Goal: Communication & Community: Share content

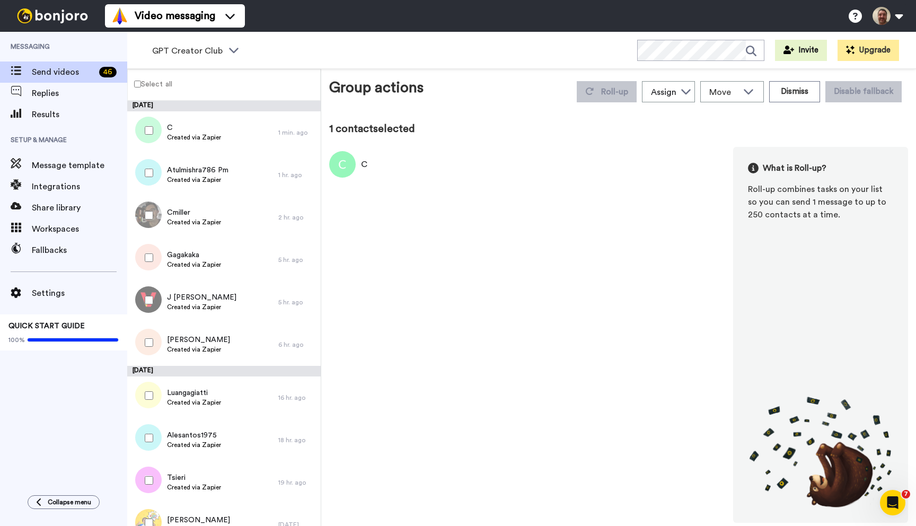
click at [135, 79] on label "Select all" at bounding box center [150, 83] width 45 height 13
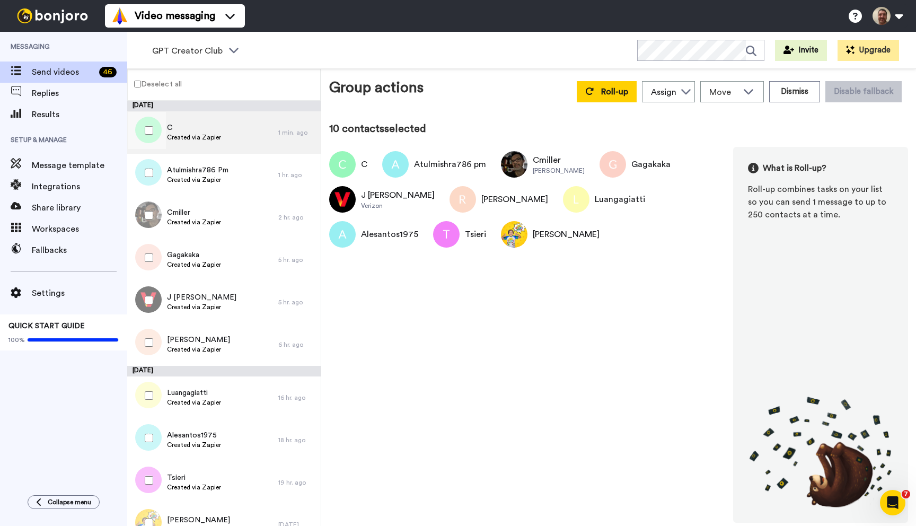
click at [203, 134] on span "Created via Zapier" at bounding box center [194, 137] width 54 height 8
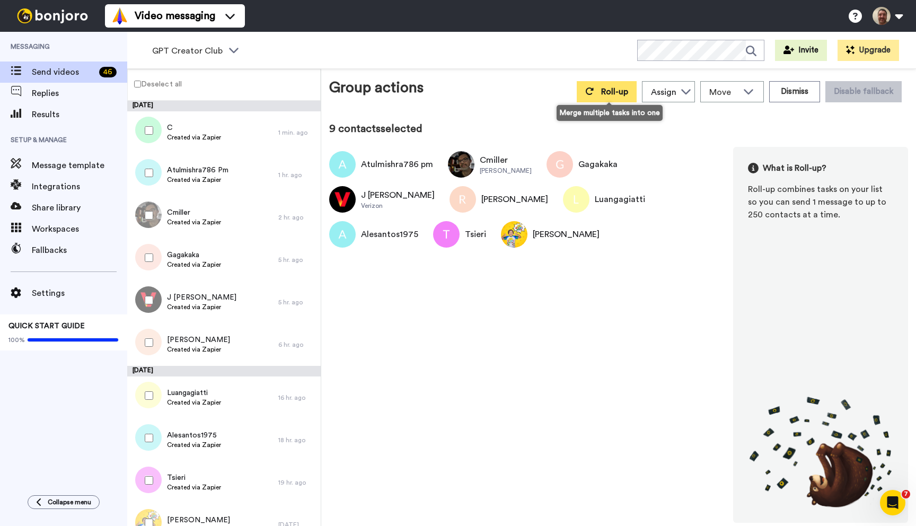
click at [595, 96] on button "Roll-up" at bounding box center [607, 91] width 60 height 21
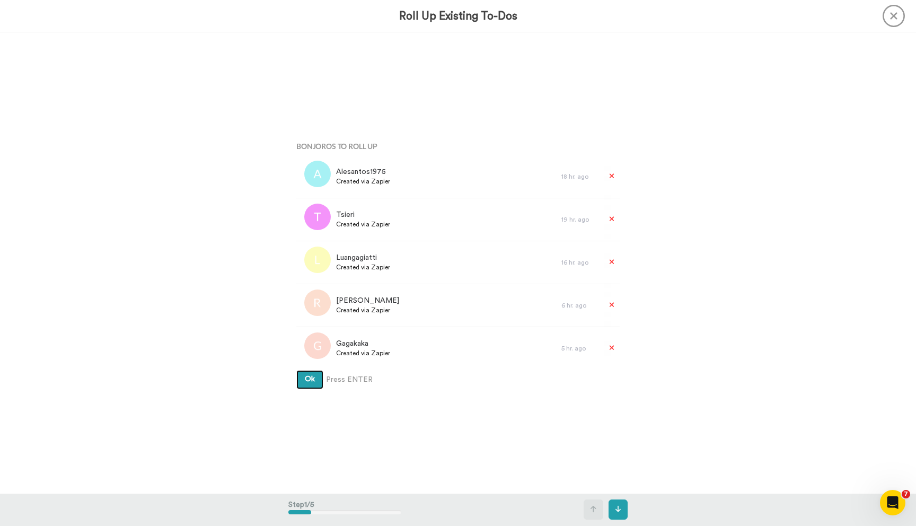
click at [296, 370] on button "Ok" at bounding box center [309, 379] width 27 height 19
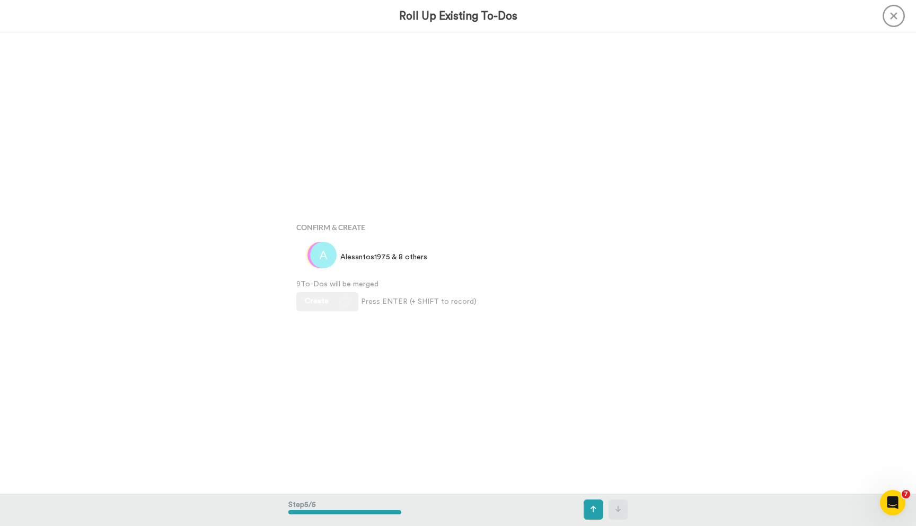
scroll to position [1843, 0]
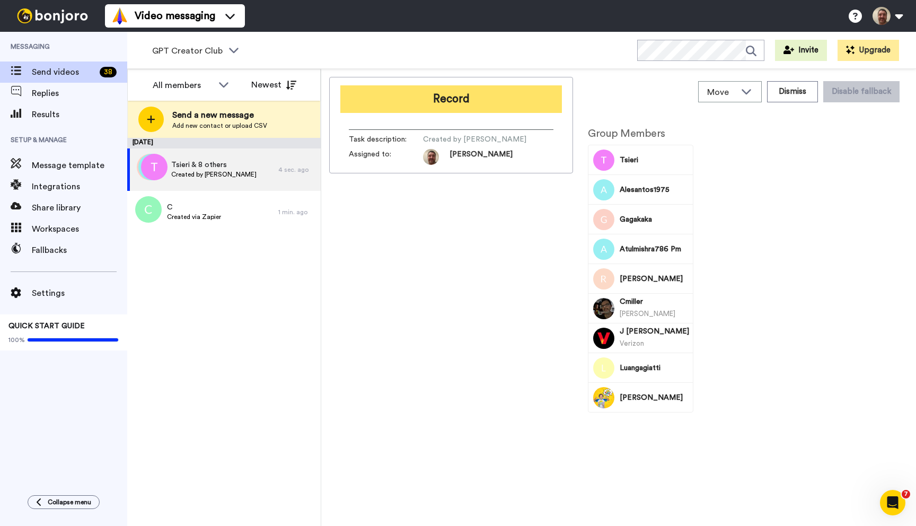
click at [477, 97] on button "Record" at bounding box center [451, 99] width 222 height 28
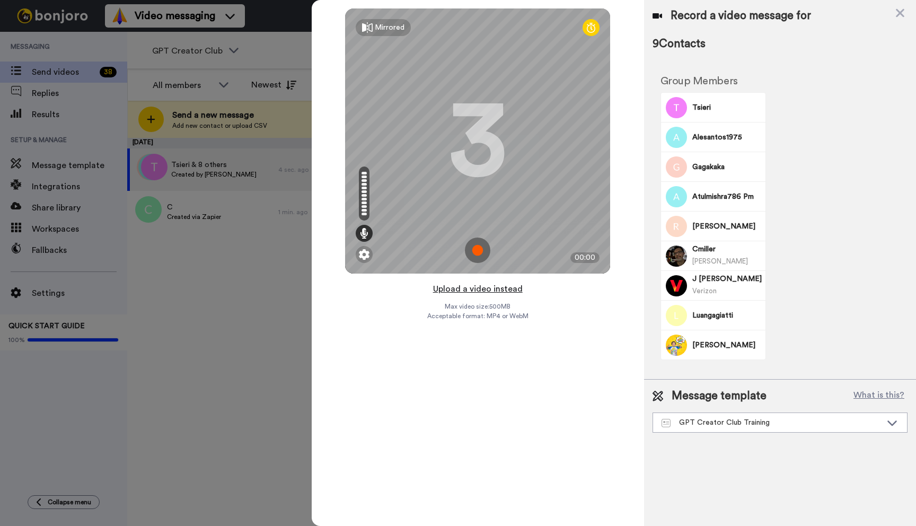
click at [465, 287] on button "Upload a video instead" at bounding box center [478, 289] width 96 height 14
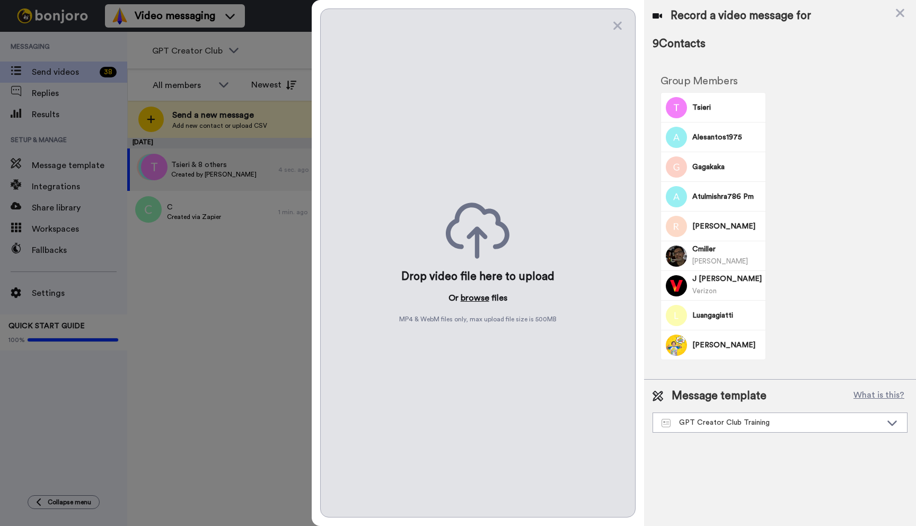
click at [467, 296] on button "browse" at bounding box center [475, 298] width 29 height 13
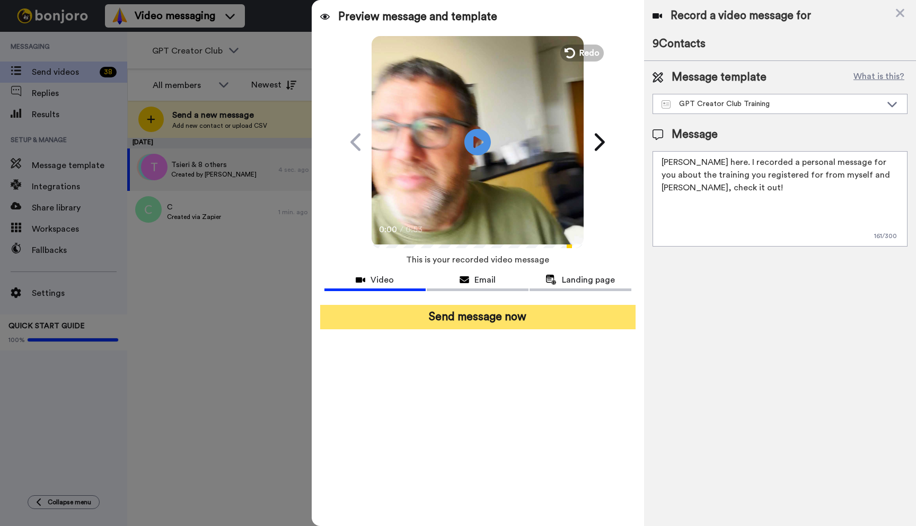
click at [504, 317] on button "Send message now" at bounding box center [477, 317] width 315 height 24
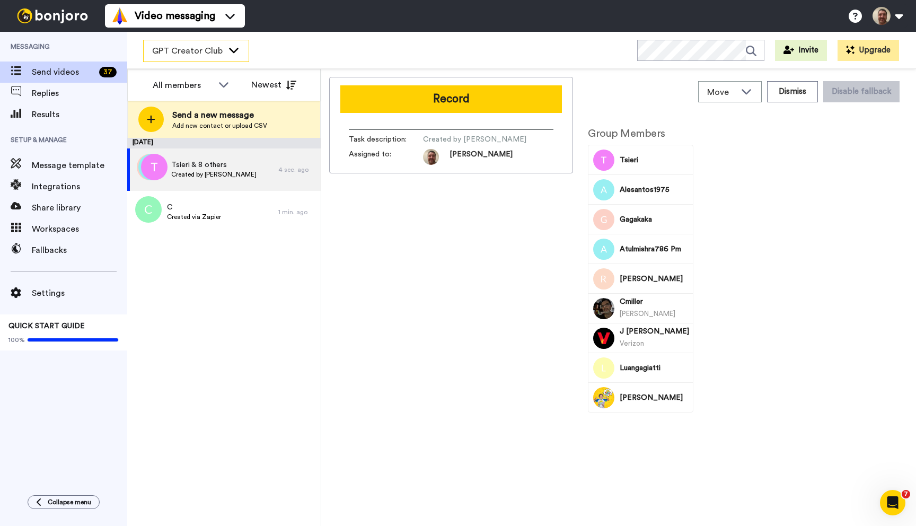
click at [215, 47] on span "GPT Creator Club" at bounding box center [187, 51] width 71 height 13
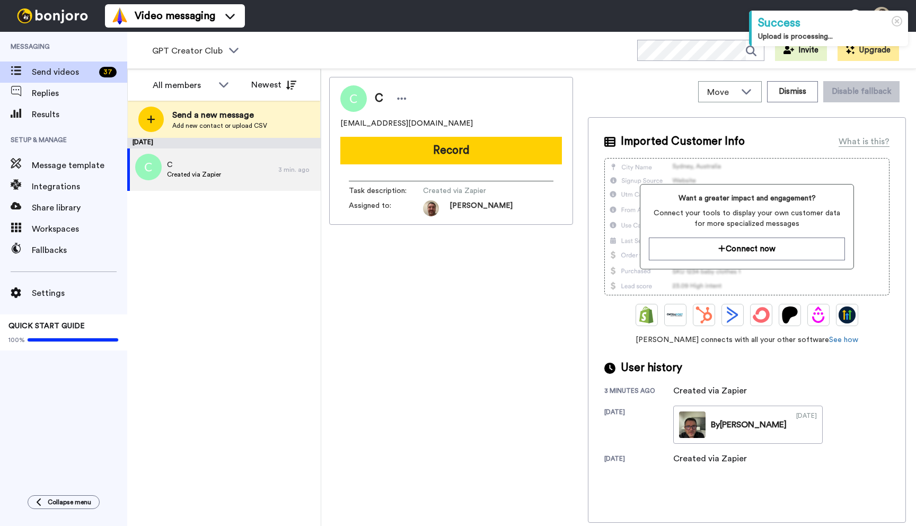
click at [232, 52] on icon at bounding box center [233, 50] width 13 height 11
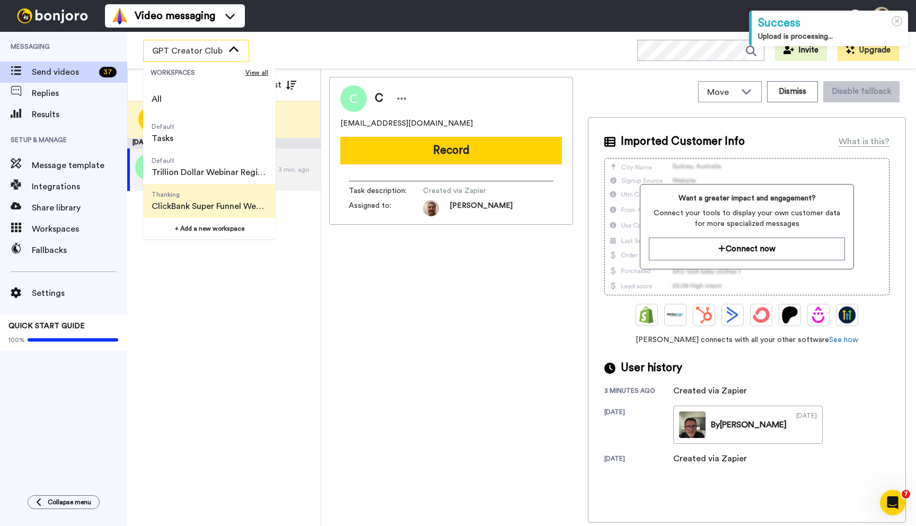
click at [201, 208] on span "ClickBank Super Funnel Webinar Registrants" at bounding box center [210, 206] width 116 height 13
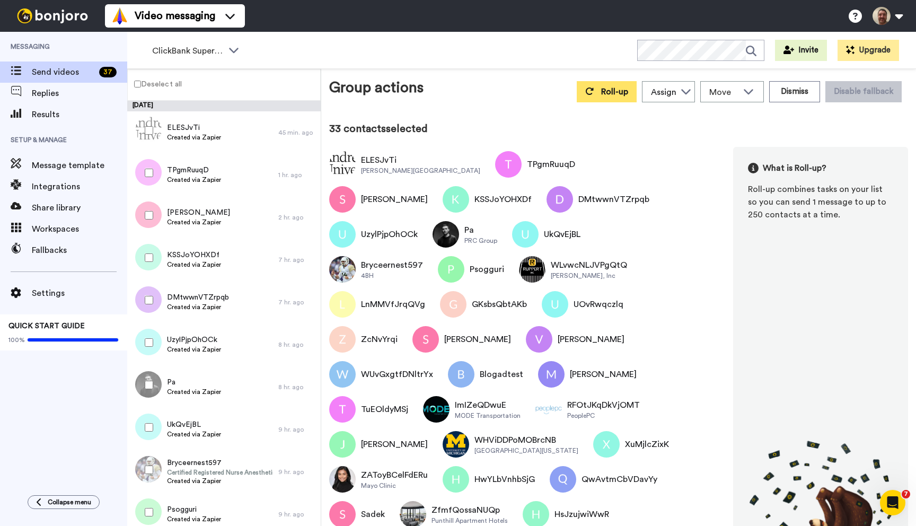
click at [604, 93] on span "Roll-up" at bounding box center [614, 91] width 27 height 8
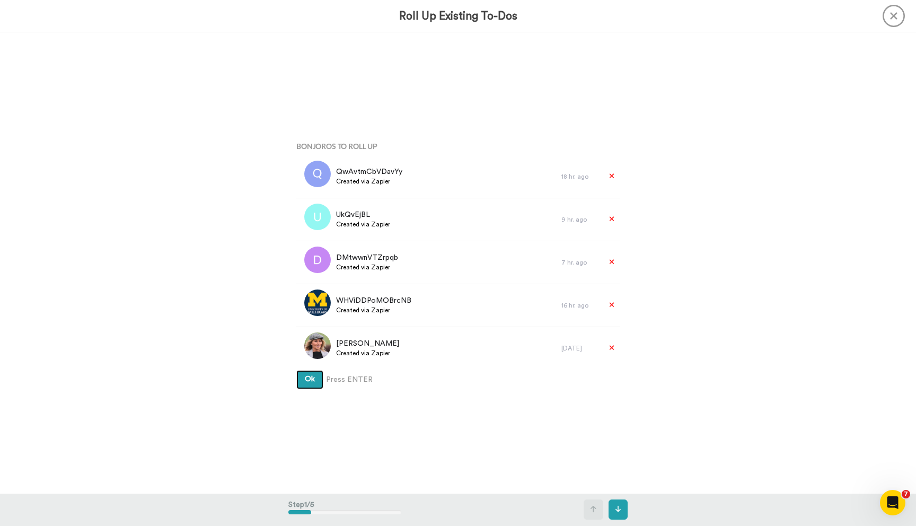
click at [296, 370] on button "Ok" at bounding box center [309, 379] width 27 height 19
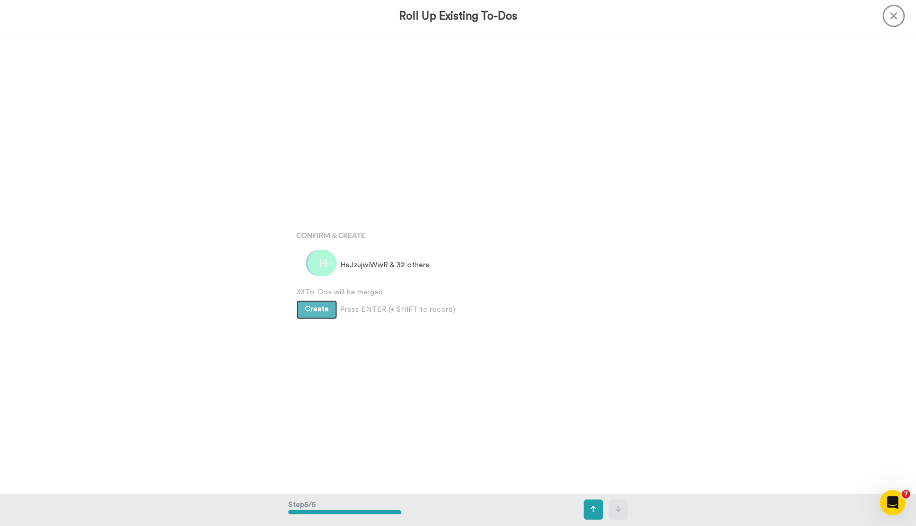
scroll to position [1843, 0]
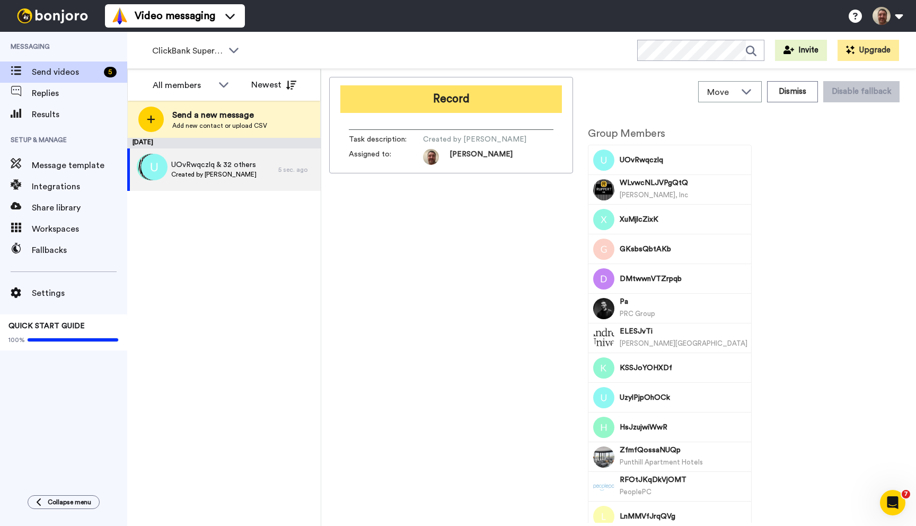
click at [393, 96] on button "Record" at bounding box center [451, 99] width 222 height 28
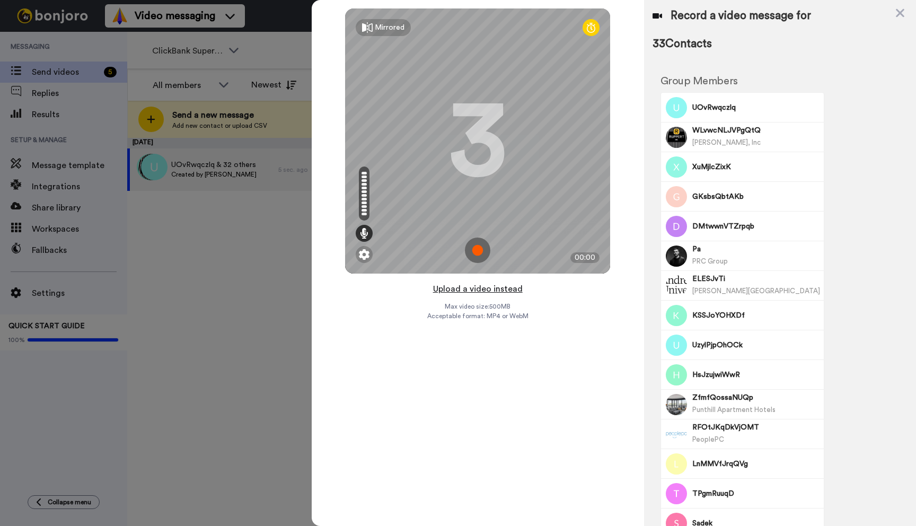
click at [467, 287] on button "Upload a video instead" at bounding box center [478, 289] width 96 height 14
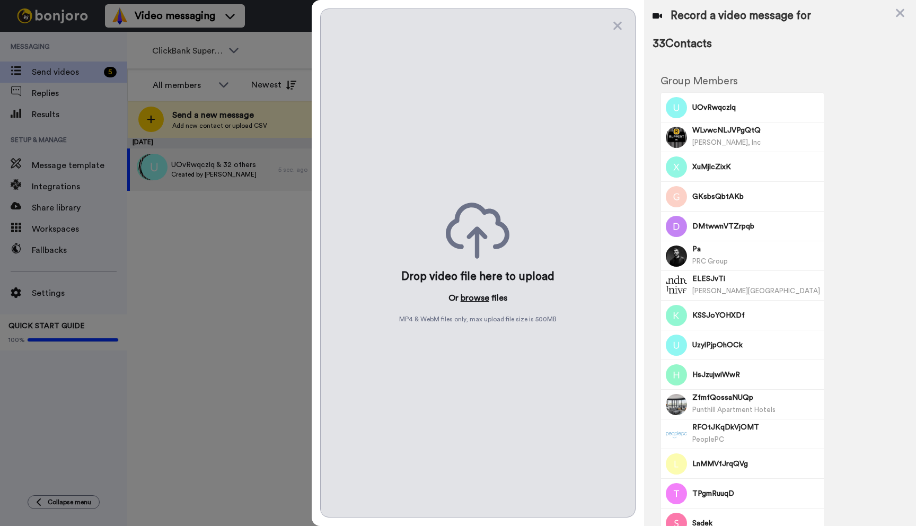
click at [468, 301] on button "browse" at bounding box center [475, 298] width 29 height 13
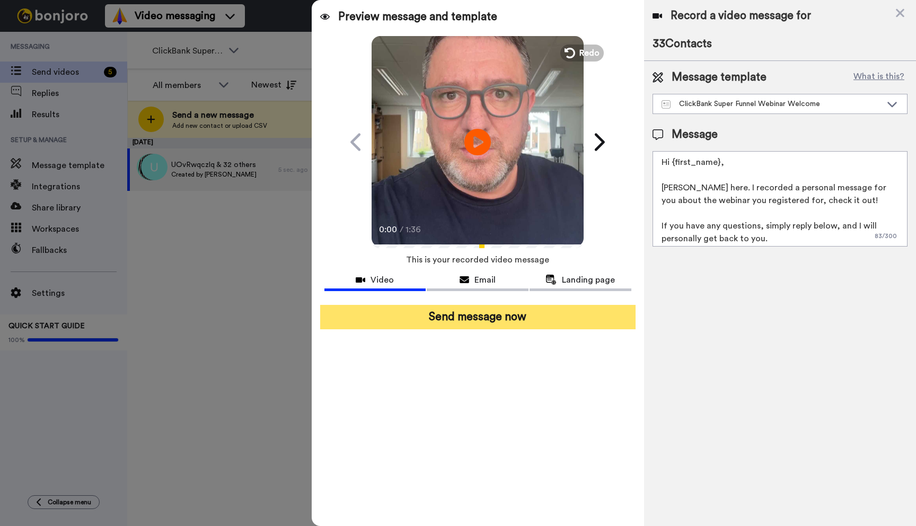
click at [497, 328] on button "Send message now" at bounding box center [477, 317] width 315 height 24
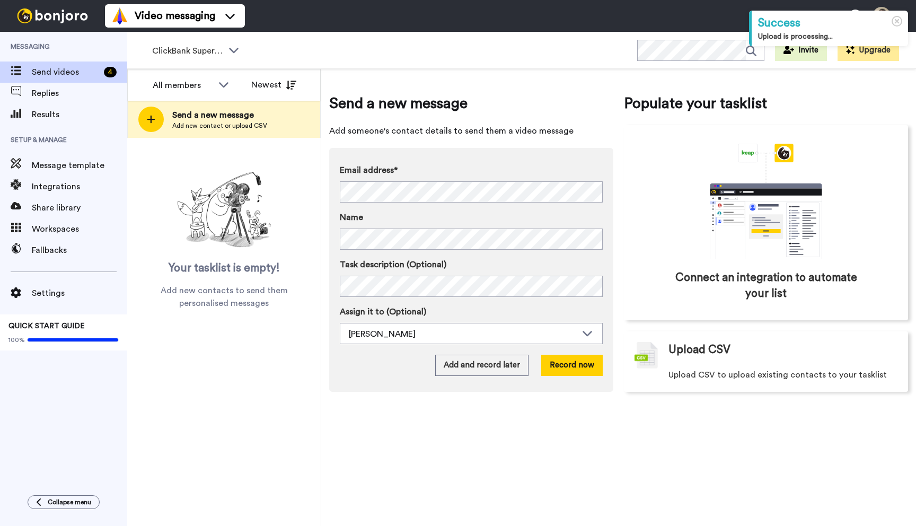
click at [219, 47] on span "ClickBank Super Funnel Webinar Registrants" at bounding box center [187, 51] width 71 height 13
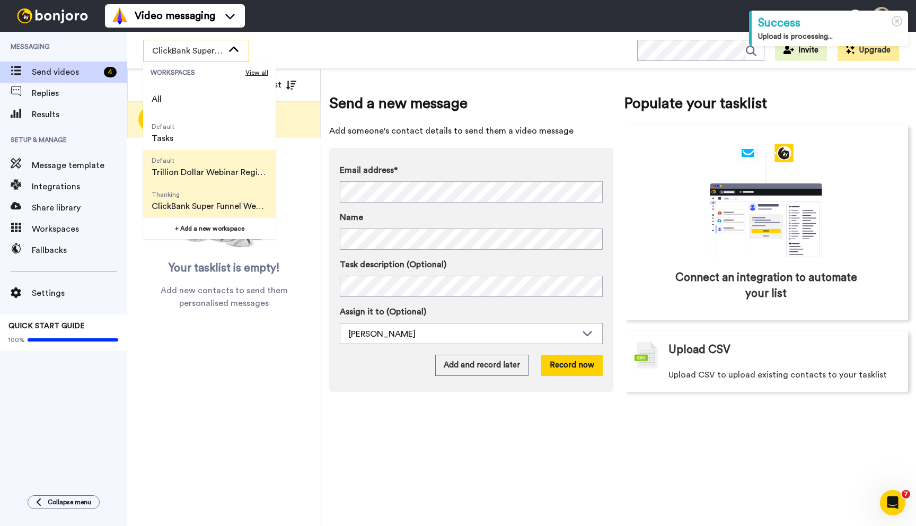
click at [207, 169] on span "Trillion Dollar Webinar Registrants" at bounding box center [210, 172] width 116 height 13
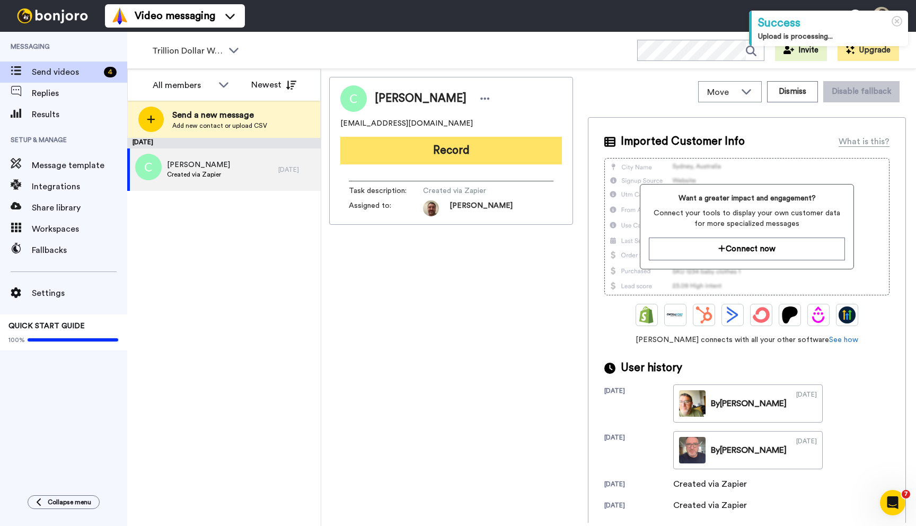
click at [402, 145] on button "Record" at bounding box center [451, 151] width 222 height 28
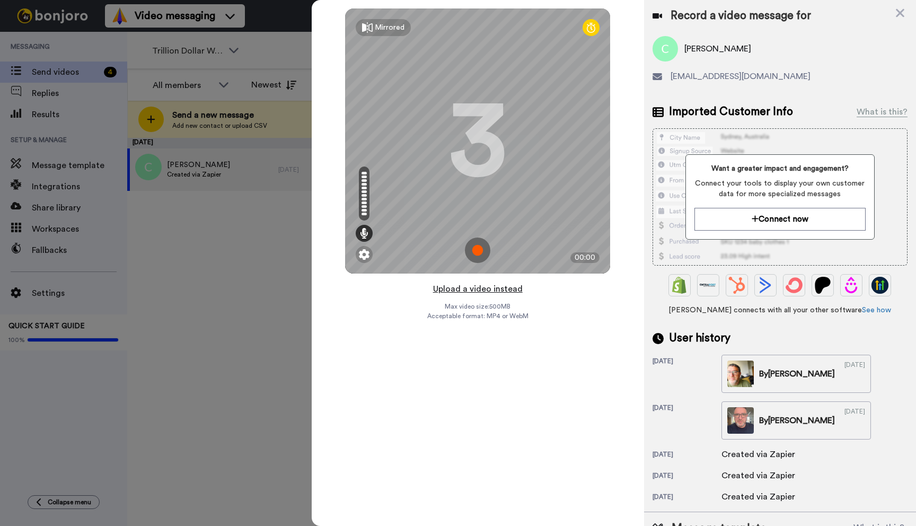
click at [482, 288] on button "Upload a video instead" at bounding box center [478, 289] width 96 height 14
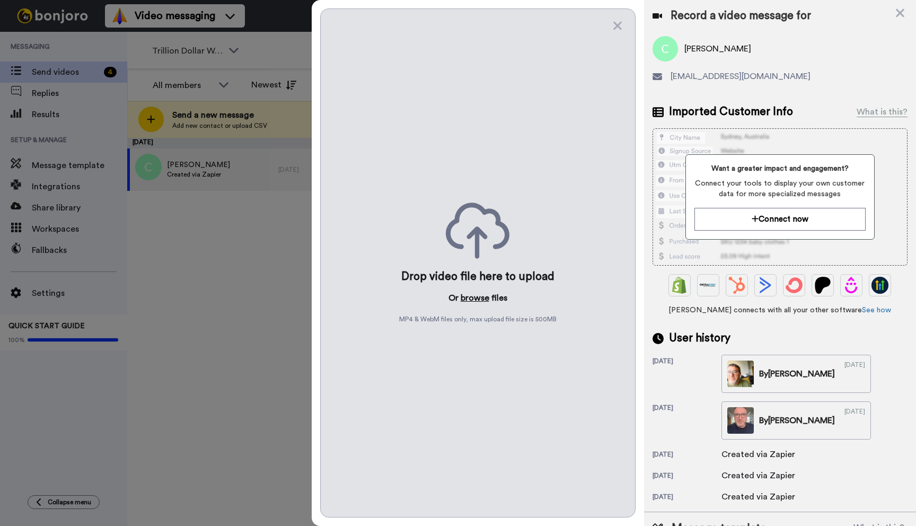
click at [475, 299] on button "browse" at bounding box center [475, 298] width 29 height 13
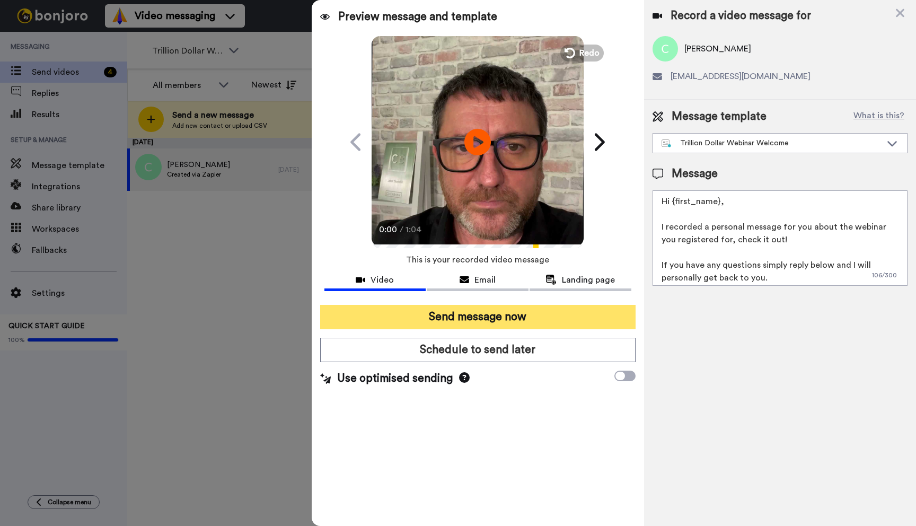
click at [474, 316] on button "Send message now" at bounding box center [477, 317] width 315 height 24
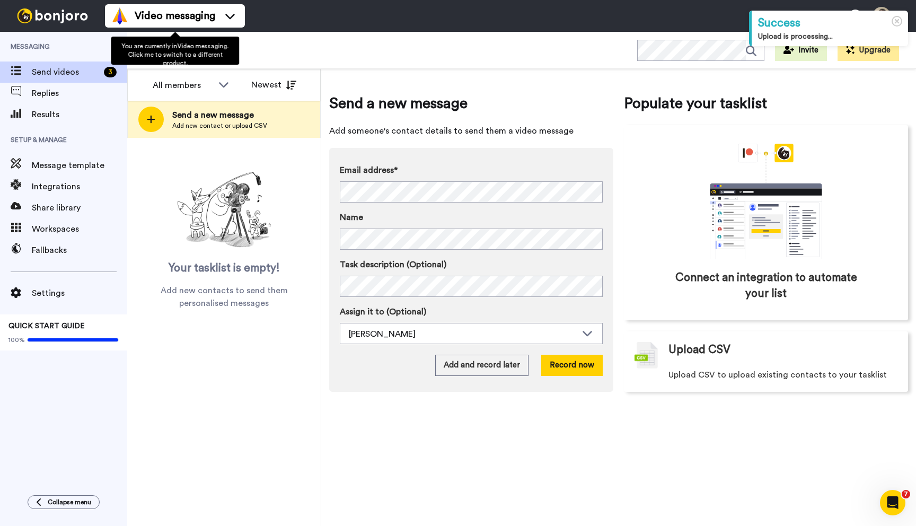
click at [207, 49] on span "You are currently in Video messaging . Click me to switch to a different produc…" at bounding box center [174, 54] width 107 height 23
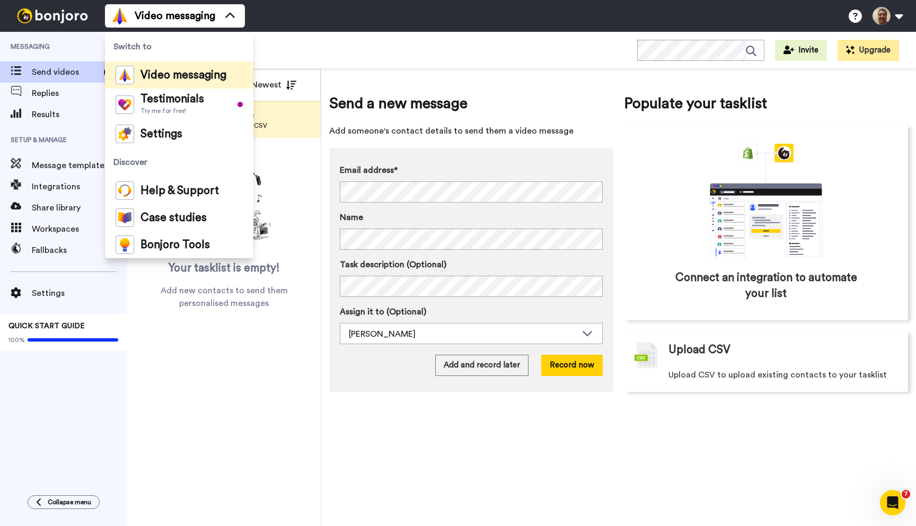
click at [303, 44] on div "Trillion Dollar Webinar Registrants Invite Upgrade" at bounding box center [521, 50] width 789 height 37
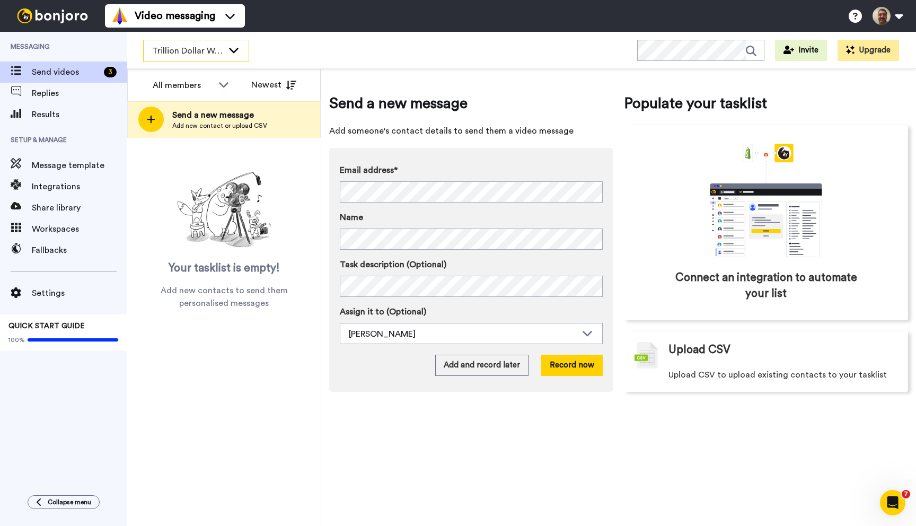
click at [219, 53] on span "Trillion Dollar Webinar Registrants" at bounding box center [187, 51] width 71 height 13
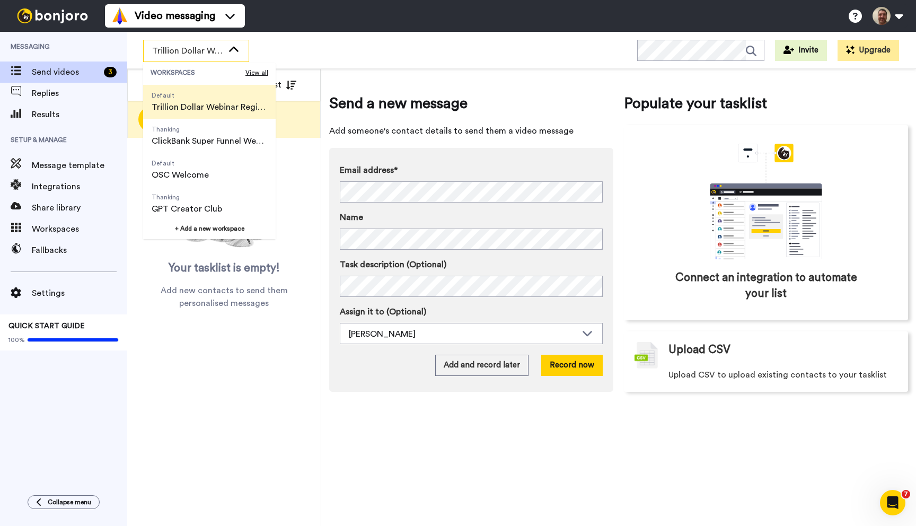
scroll to position [68, 0]
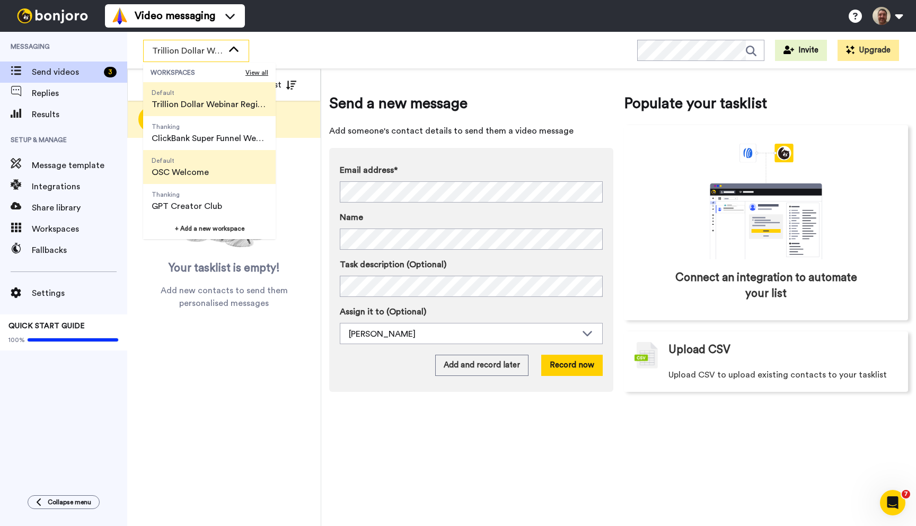
click at [206, 179] on span "Default OSC Welcome" at bounding box center [180, 167] width 74 height 34
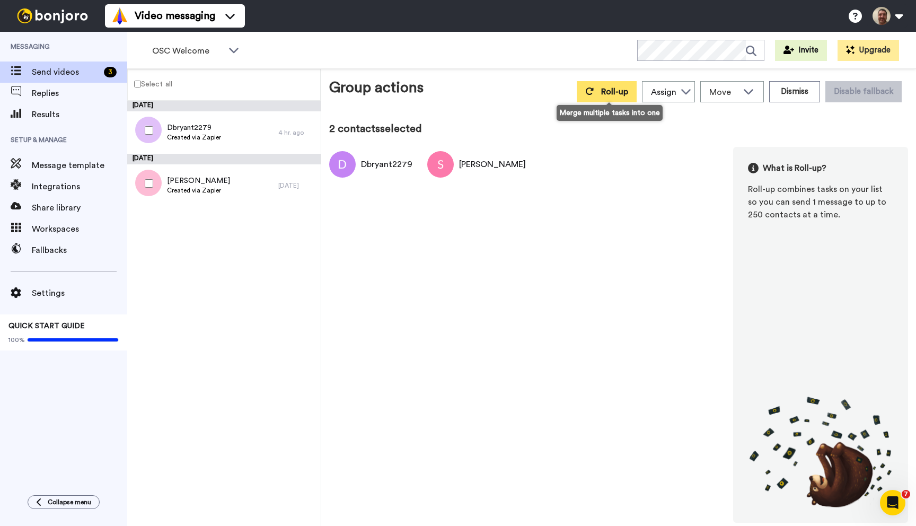
click at [605, 87] on span "Roll-up" at bounding box center [614, 91] width 27 height 8
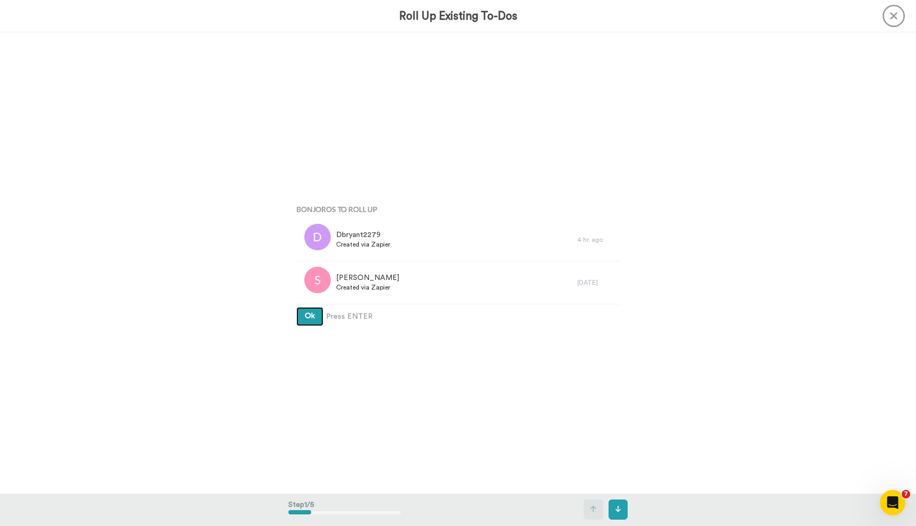
click at [296, 307] on button "Ok" at bounding box center [309, 316] width 27 height 19
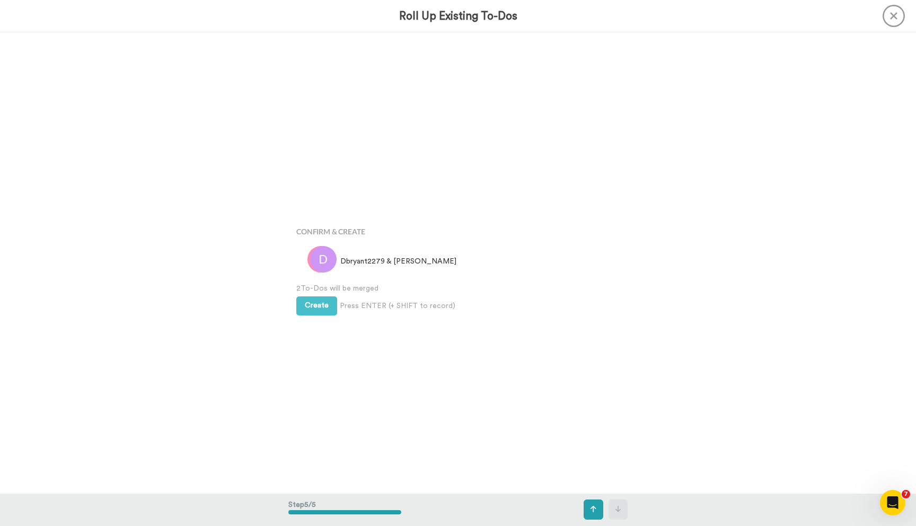
scroll to position [1843, 0]
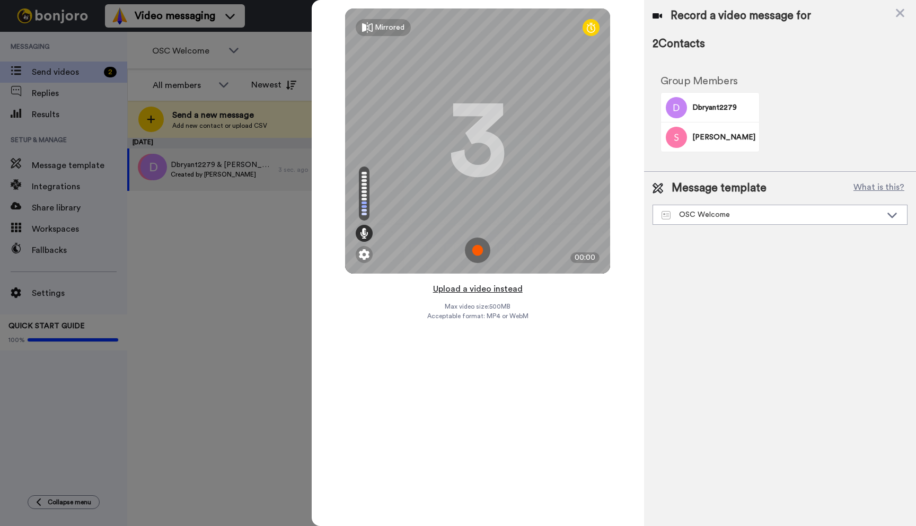
click at [471, 287] on button "Upload a video instead" at bounding box center [478, 289] width 96 height 14
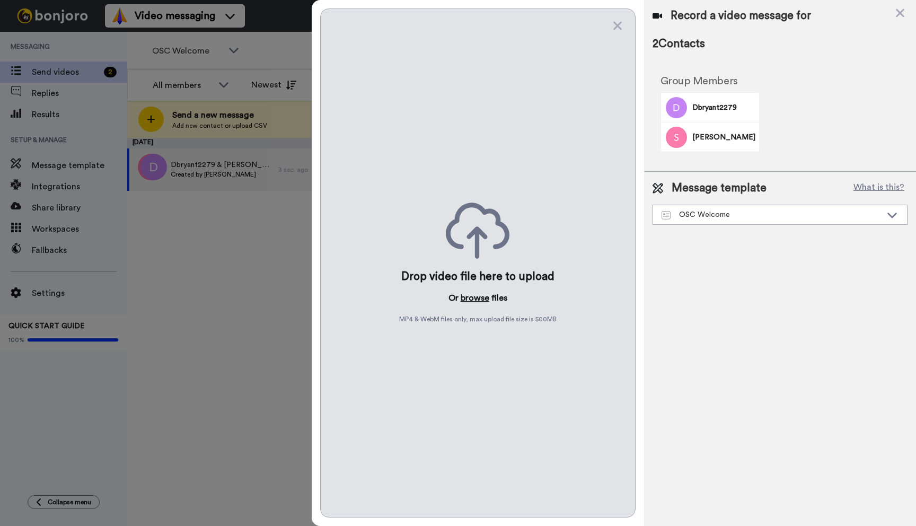
click at [470, 297] on button "browse" at bounding box center [475, 298] width 29 height 13
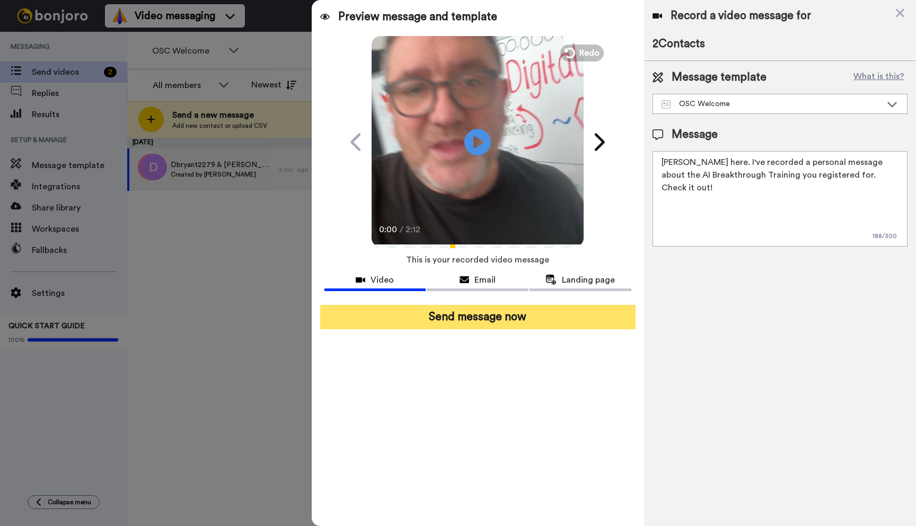
click at [450, 311] on button "Send message now" at bounding box center [477, 317] width 315 height 24
